Goal: Navigation & Orientation: Find specific page/section

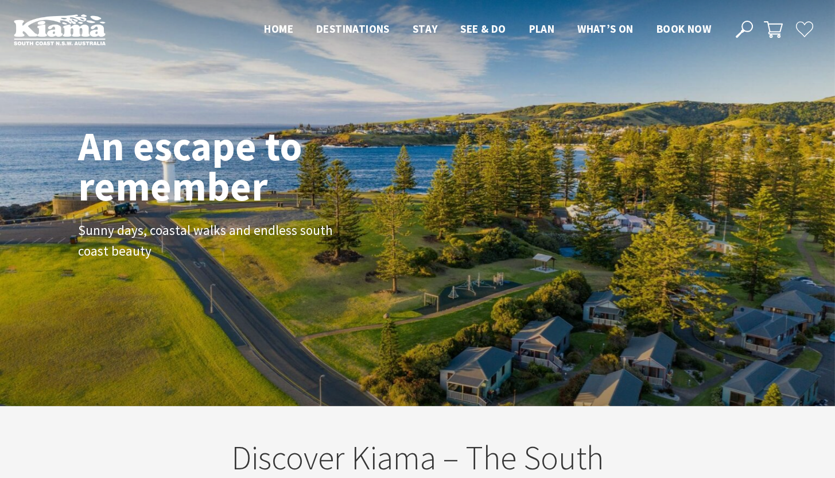
scroll to position [187, 844]
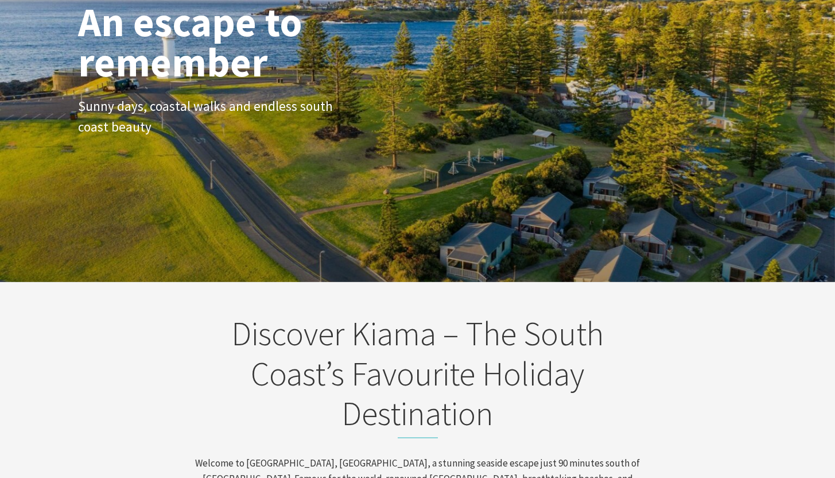
scroll to position [141, 0]
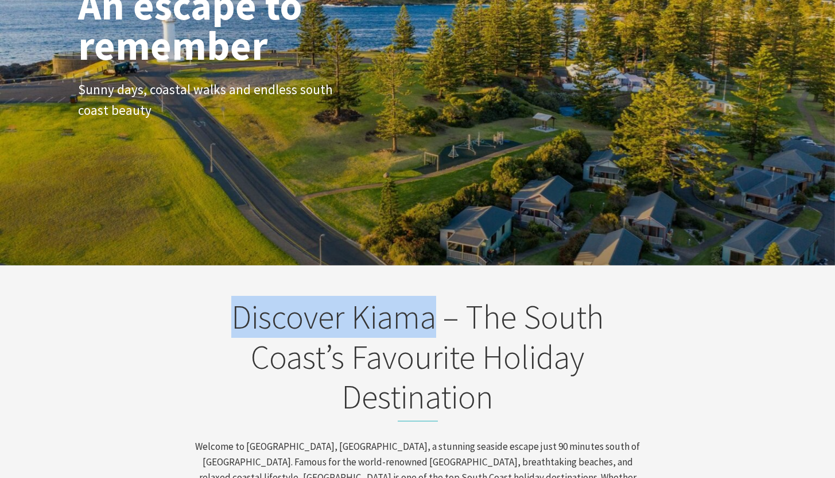
drag, startPoint x: 235, startPoint y: 317, endPoint x: 437, endPoint y: 324, distance: 202.7
click at [437, 324] on h2 "Discover Kiama – The South Coast’s Favourite Holiday Destination" at bounding box center [418, 359] width 450 height 125
drag, startPoint x: 354, startPoint y: 319, endPoint x: 433, endPoint y: 307, distance: 80.1
click at [433, 307] on h2 "Discover Kiama – The South Coast’s Favourite Holiday Destination" at bounding box center [418, 359] width 450 height 125
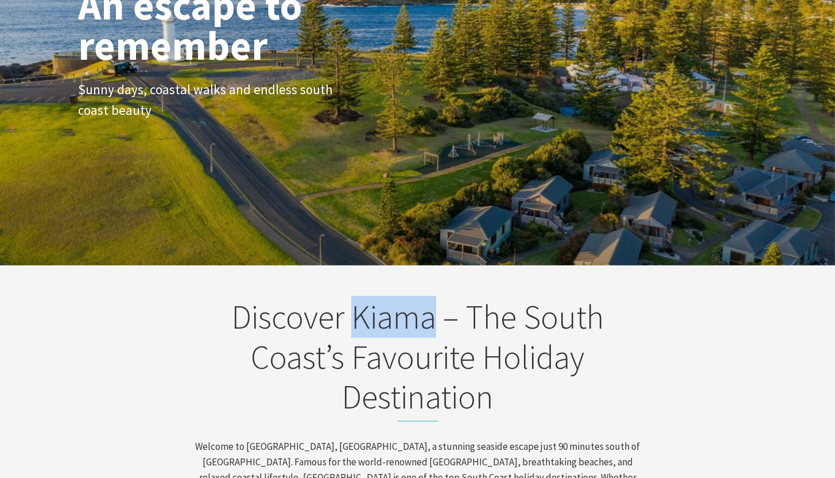
click at [433, 307] on h2 "Discover Kiama – The South Coast’s Favourite Holiday Destination" at bounding box center [418, 359] width 450 height 125
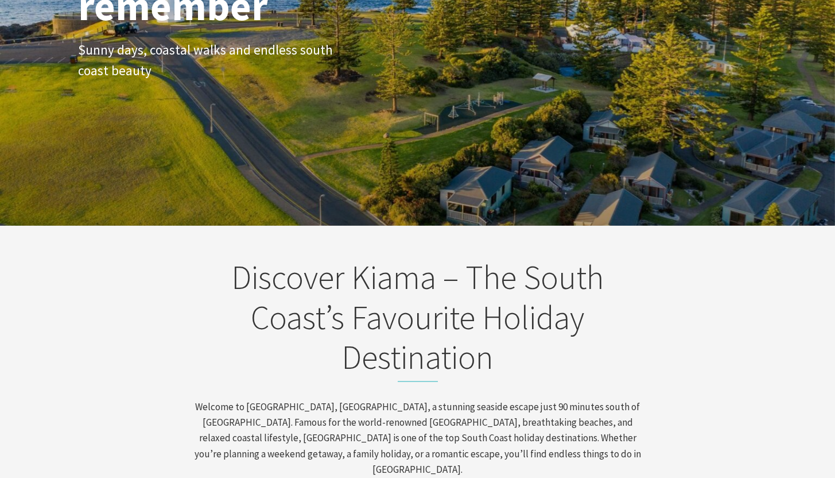
scroll to position [304, 0]
